Goal: Task Accomplishment & Management: Use online tool/utility

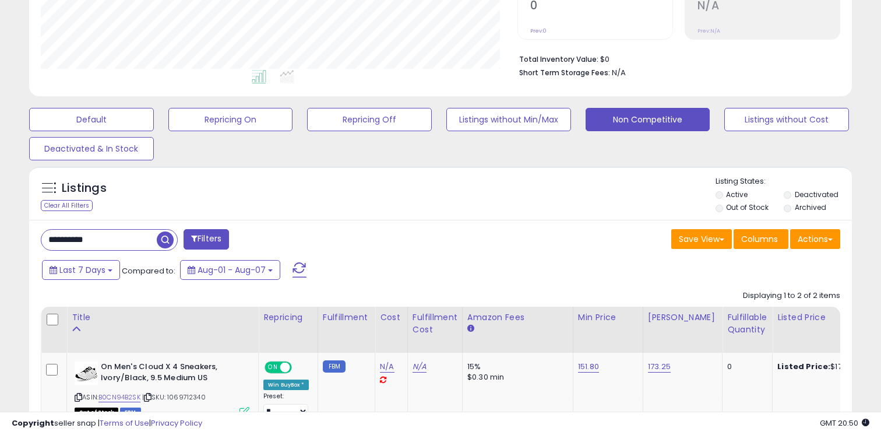
scroll to position [306, 0]
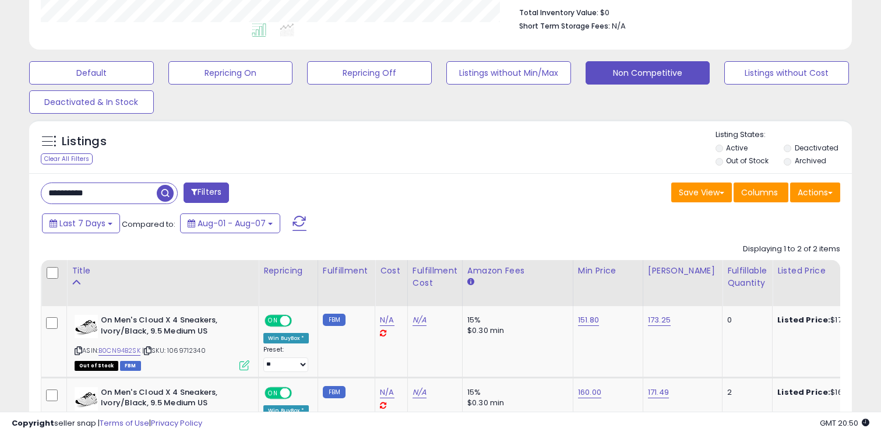
click at [118, 193] on input "**********" at bounding box center [98, 193] width 115 height 20
click at [118, 193] on input "**********" at bounding box center [137, 193] width 193 height 20
type input "*******"
click at [743, 157] on label "Out of Stock" at bounding box center [747, 161] width 43 height 10
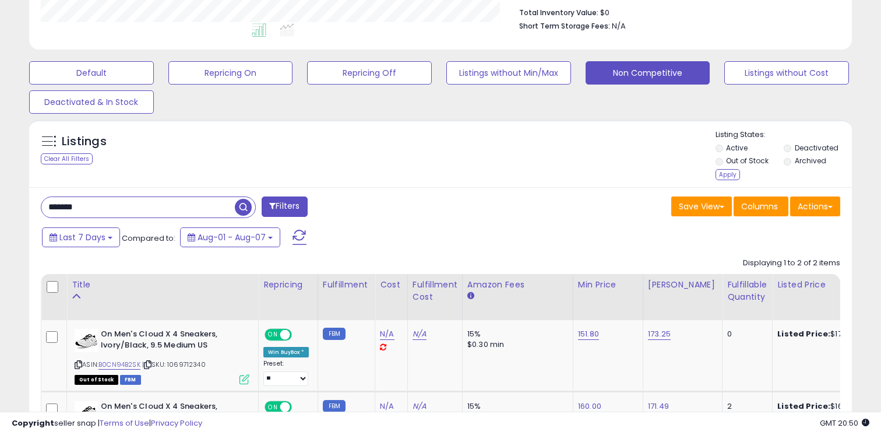
click at [785, 143] on ul "Active Deactivated Out of Stock Archived" at bounding box center [784, 156] width 137 height 26
click at [788, 143] on ul "Active Deactivated Out of Stock Archived" at bounding box center [784, 156] width 137 height 26
click at [791, 144] on li "Deactivated" at bounding box center [817, 149] width 67 height 13
click at [731, 170] on div "Apply" at bounding box center [728, 174] width 24 height 11
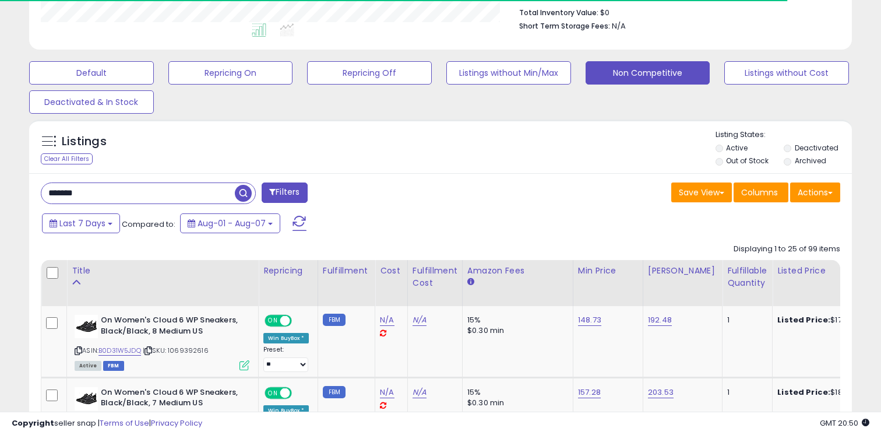
click at [812, 143] on label "Deactivated" at bounding box center [817, 148] width 44 height 10
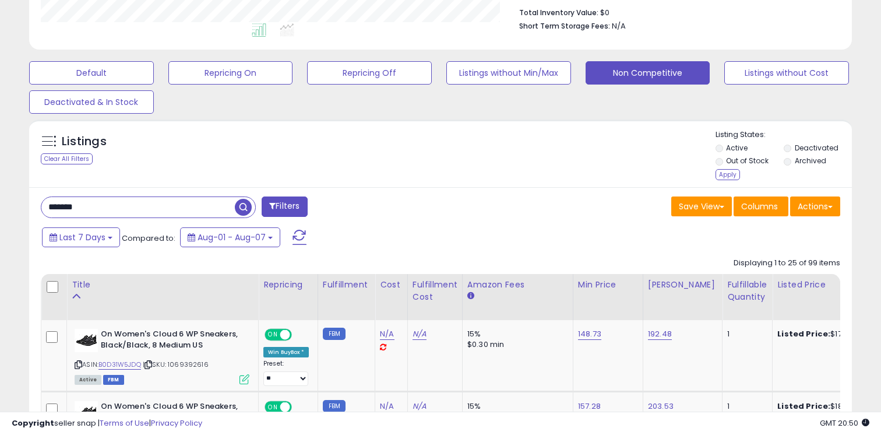
scroll to position [239, 476]
click at [736, 171] on div "Apply" at bounding box center [728, 174] width 24 height 11
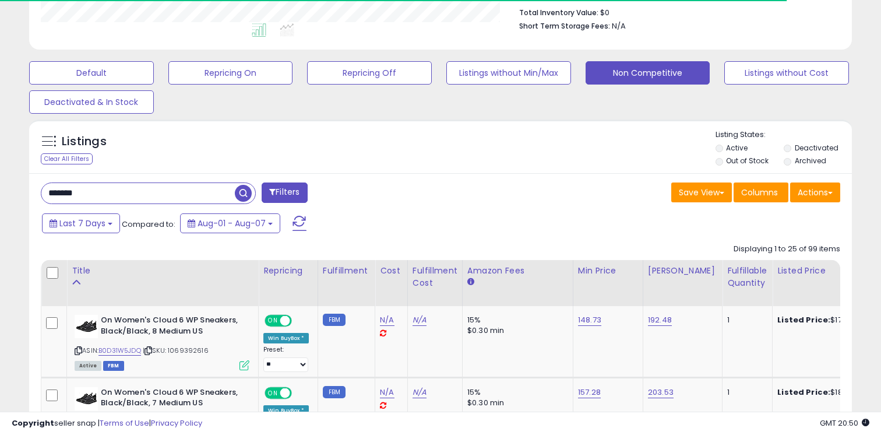
click at [242, 188] on span "button" at bounding box center [243, 193] width 17 height 17
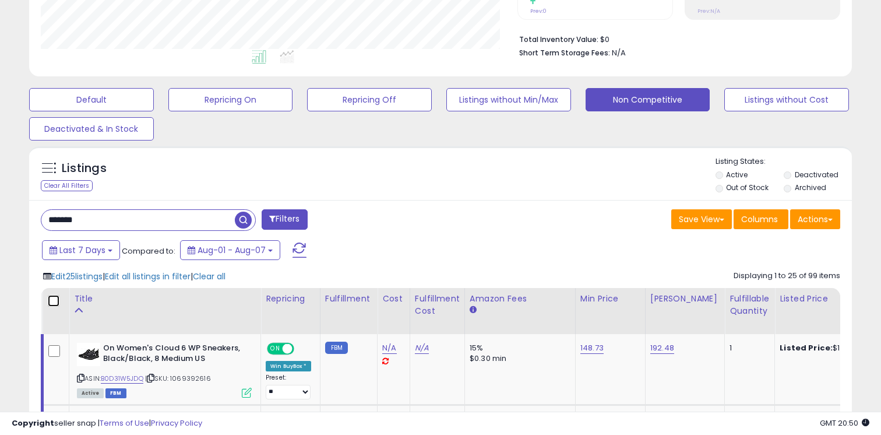
scroll to position [239, 476]
click at [813, 221] on button "Actions" at bounding box center [815, 219] width 50 height 20
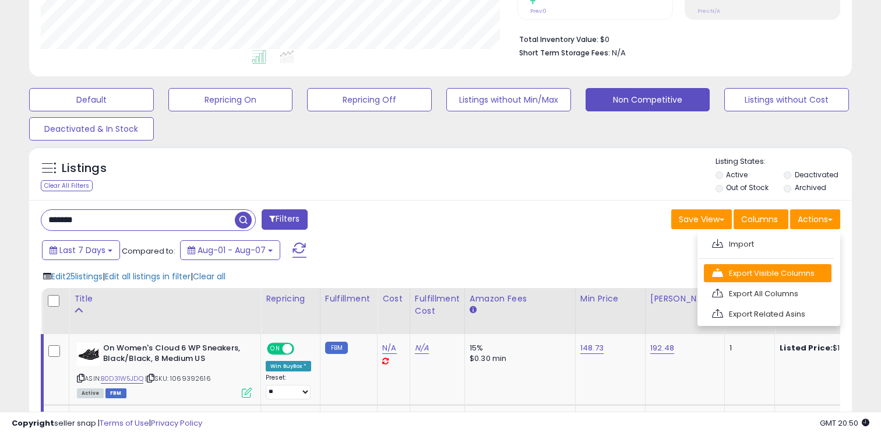
click at [782, 276] on link "Export Visible Columns" at bounding box center [768, 273] width 128 height 18
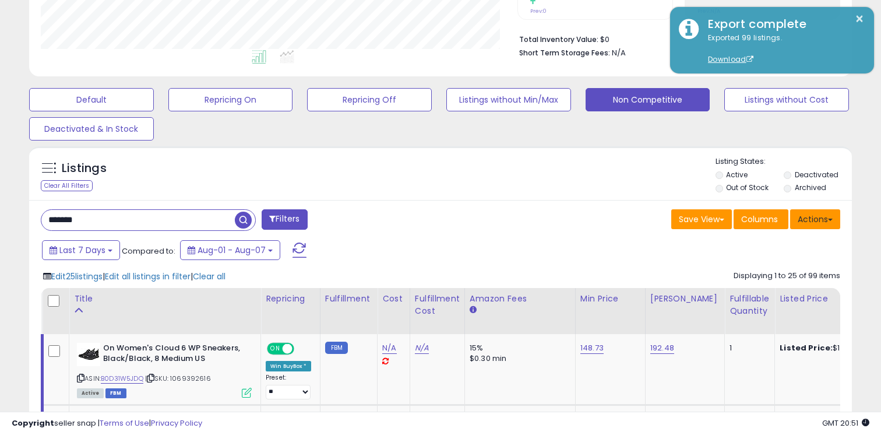
click at [815, 210] on button "Actions" at bounding box center [815, 219] width 50 height 20
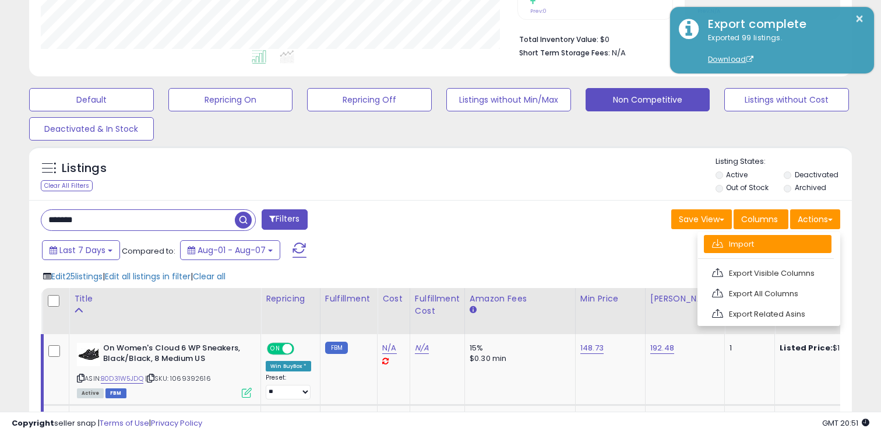
click at [774, 244] on link "Import" at bounding box center [768, 244] width 128 height 18
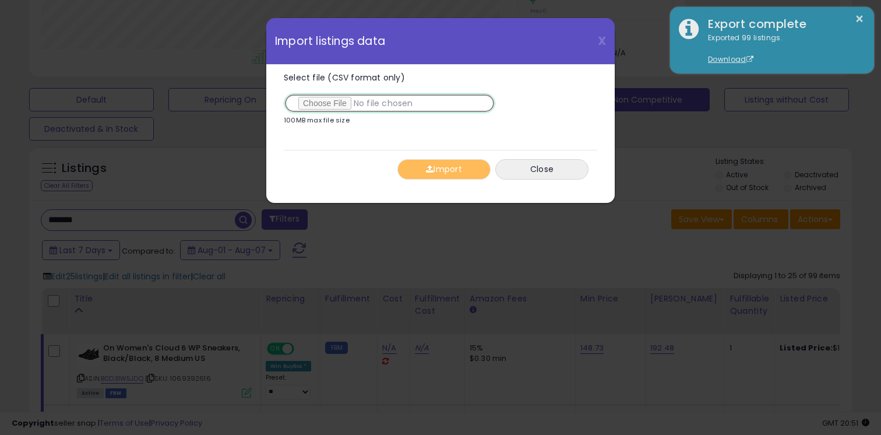
click at [312, 103] on input "Select file (CSV format only)" at bounding box center [390, 103] width 212 height 20
type input "**********"
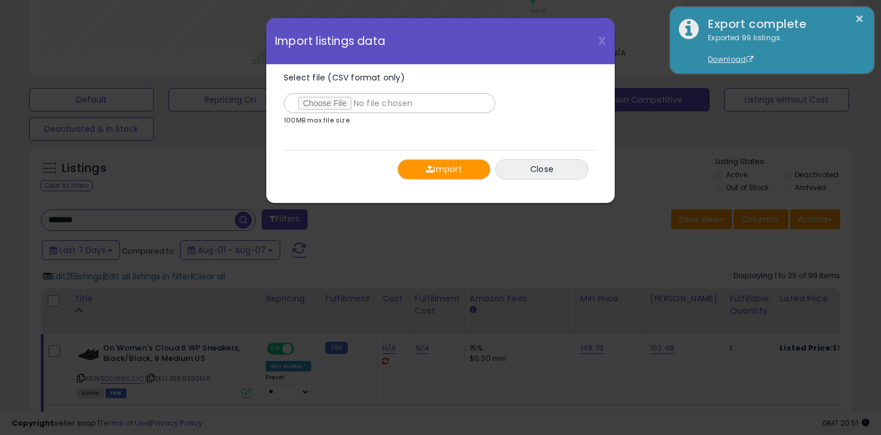
click at [410, 163] on button "Import" at bounding box center [443, 169] width 93 height 20
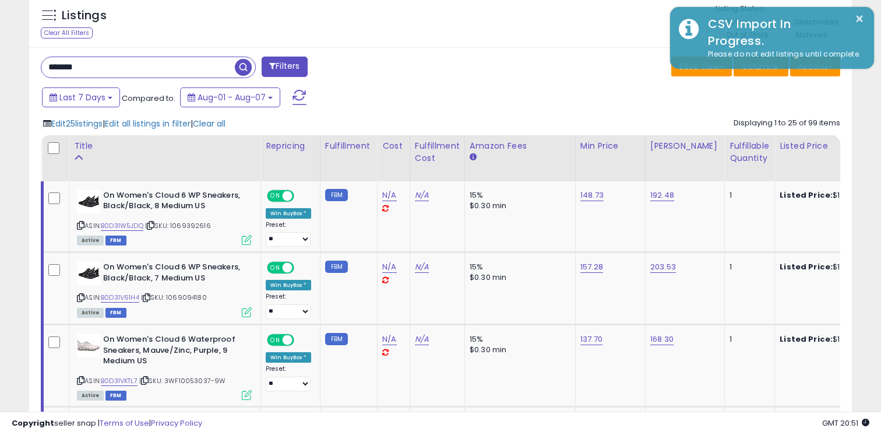
scroll to position [441, 0]
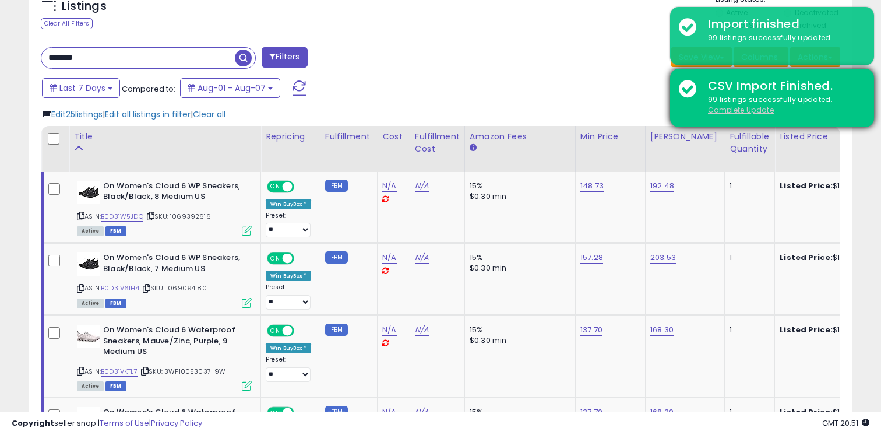
click at [738, 110] on u "Complete Update" at bounding box center [741, 110] width 66 height 10
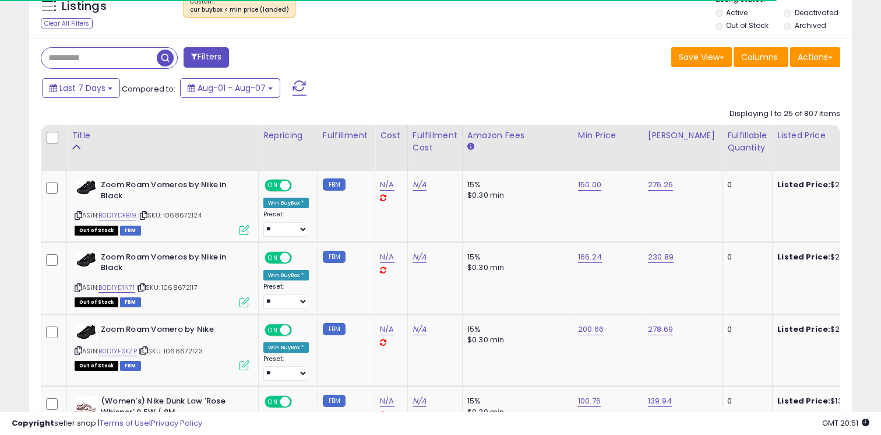
click at [756, 19] on li "Active" at bounding box center [749, 14] width 67 height 13
click at [779, 15] on li "Active" at bounding box center [749, 14] width 67 height 13
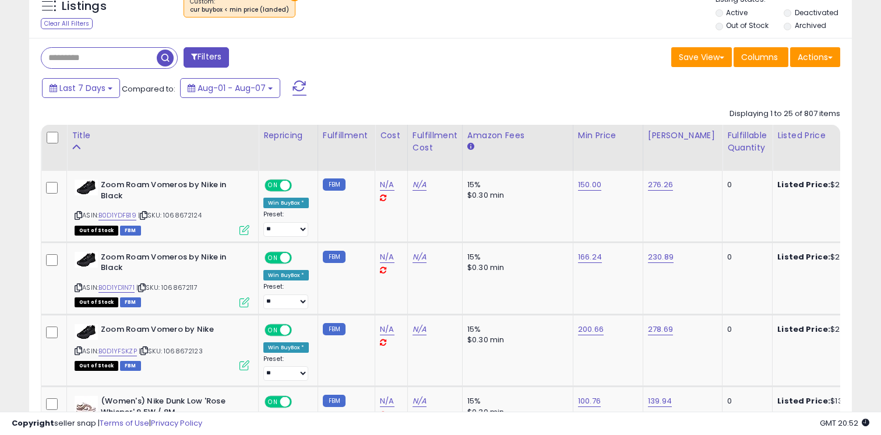
click at [792, 13] on li "Deactivated" at bounding box center [817, 14] width 67 height 13
click at [749, 27] on label "Out of Stock" at bounding box center [747, 25] width 43 height 10
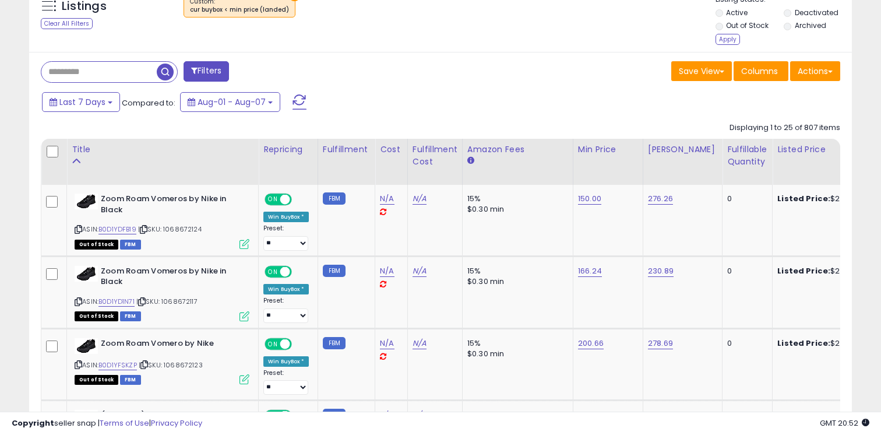
click at [799, 8] on label "Deactivated" at bounding box center [817, 13] width 44 height 10
click at [725, 36] on div "Apply" at bounding box center [728, 39] width 24 height 11
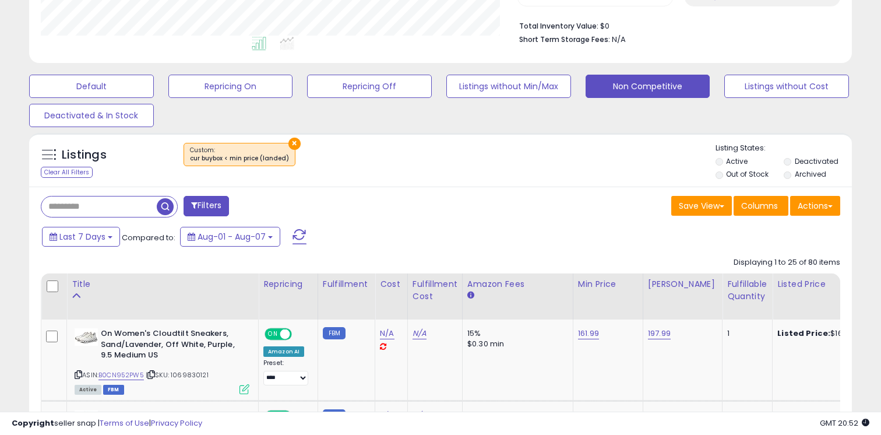
click at [288, 144] on button "×" at bounding box center [294, 144] width 12 height 12
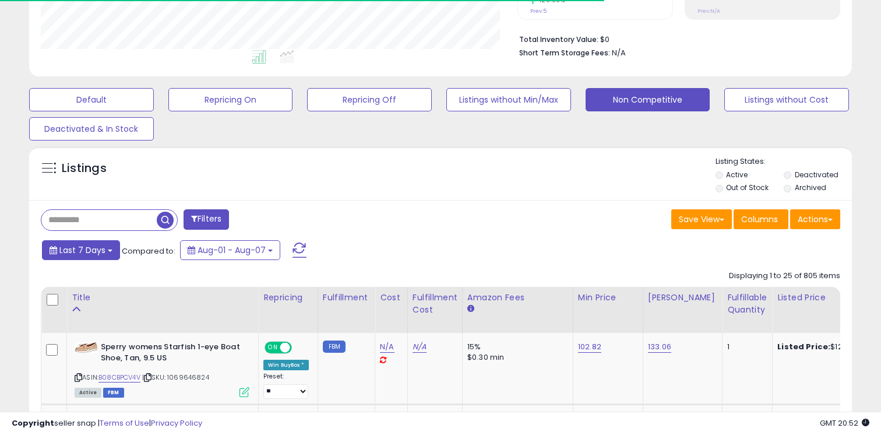
scroll to position [293, 0]
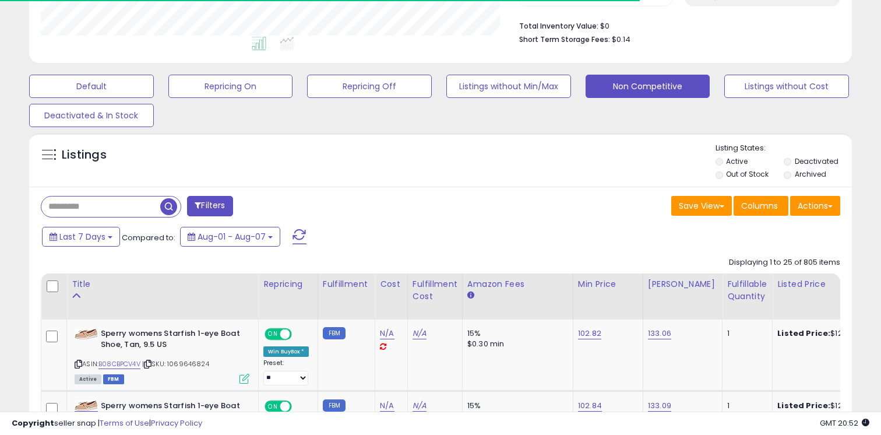
click at [99, 204] on input "text" at bounding box center [100, 206] width 119 height 20
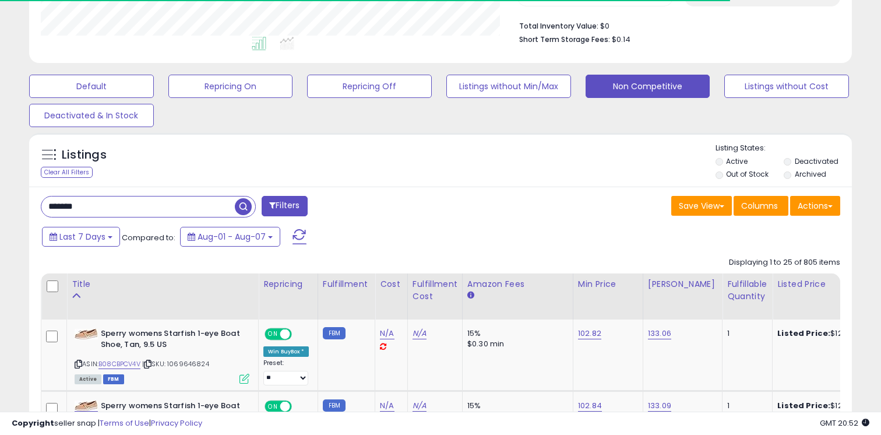
type input "*******"
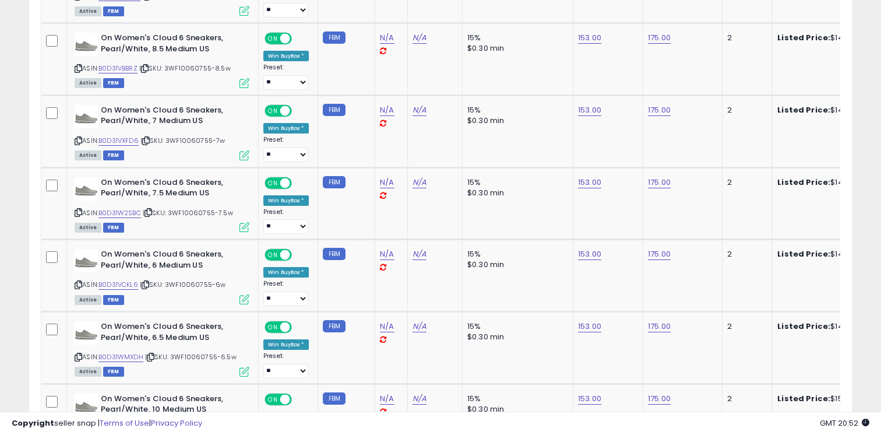
scroll to position [1869, 0]
